Goal: Check status

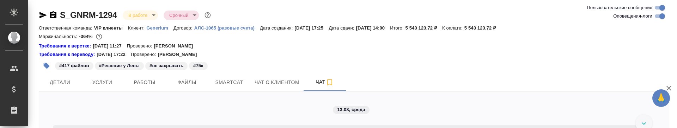
scroll to position [55798, 0]
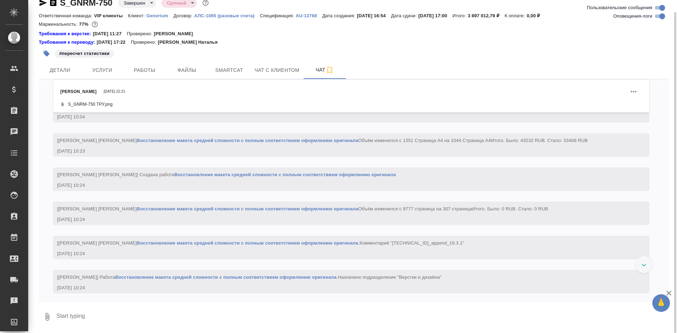
scroll to position [133870, 0]
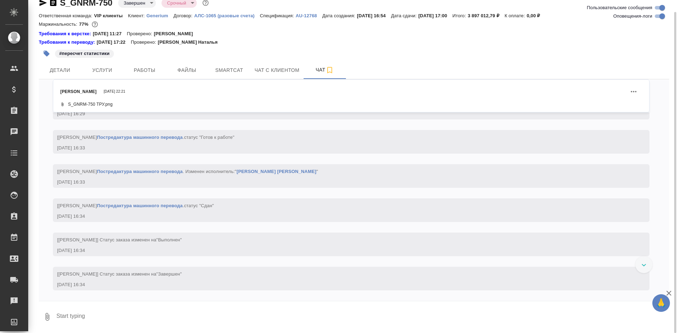
click at [670, 292] on icon "button" at bounding box center [669, 293] width 5 height 5
click at [671, 291] on div "S_GNRM-750 Завершен closed Срочный urgent Ответственная команда: VIP клиенты Кл…" at bounding box center [354, 161] width 638 height 346
click at [646, 267] on icon at bounding box center [644, 265] width 5 height 2
click at [630, 89] on icon "Действия" at bounding box center [634, 91] width 8 height 8
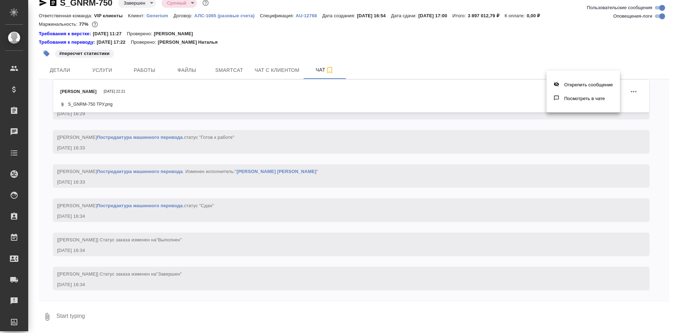
click at [628, 91] on div at bounding box center [338, 166] width 677 height 333
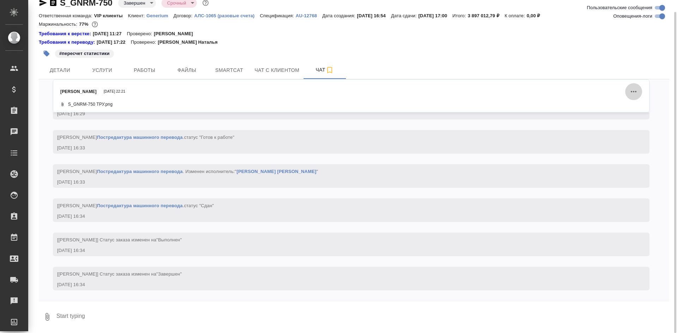
click at [630, 91] on icon "Действия" at bounding box center [634, 91] width 8 height 8
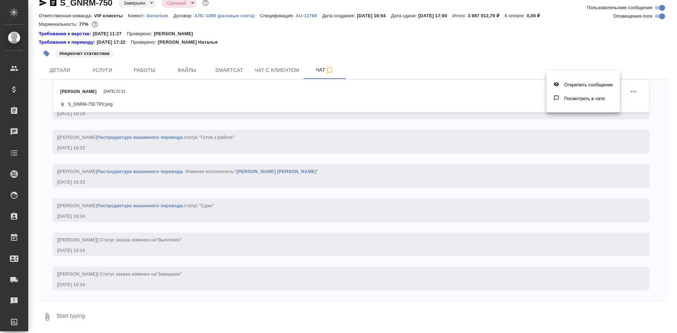
click at [666, 144] on div at bounding box center [338, 166] width 677 height 333
click at [495, 13] on div "Открепить сообщение Посмотреть в чате" at bounding box center [338, 166] width 677 height 333
click at [672, 319] on div "Открепить сообщение Посмотреть в чате" at bounding box center [338, 166] width 677 height 333
click at [667, 299] on div "Открепить сообщение Посмотреть в чате" at bounding box center [338, 166] width 677 height 333
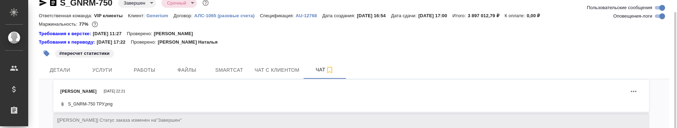
click at [52, 2] on icon "button" at bounding box center [53, 2] width 6 height 7
click at [55, 4] on div "S_GNRM-750 Завершен closed Срочный urgent Ответственная команда: VIP клиенты Кл…" at bounding box center [354, 84] width 638 height 192
